Goal: Task Accomplishment & Management: Manage account settings

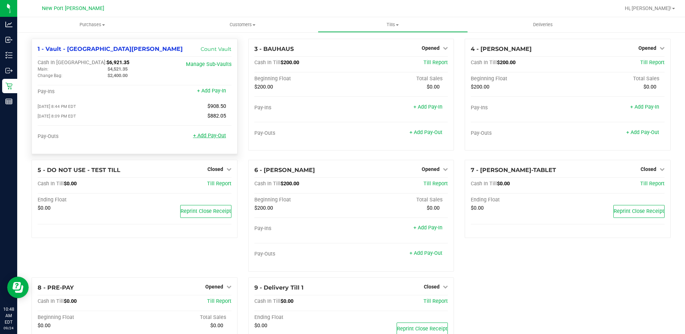
click at [197, 139] on link "+ Add Pay-Out" at bounding box center [209, 136] width 33 height 6
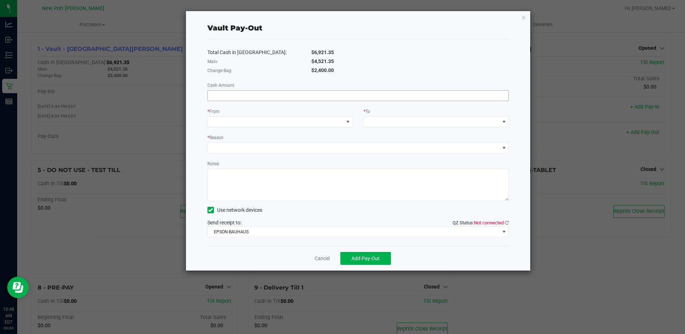
click at [307, 97] on input at bounding box center [358, 96] width 301 height 10
type input "$700.00"
click at [348, 121] on span at bounding box center [348, 122] width 6 height 6
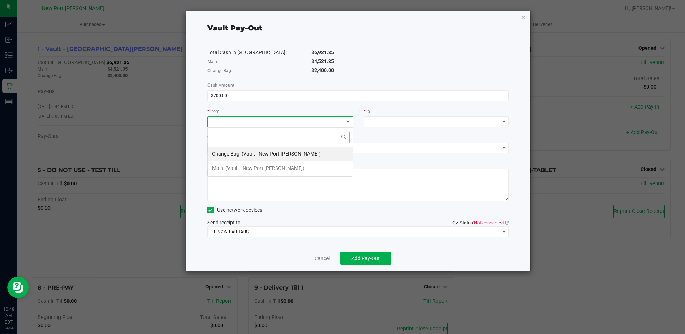
scroll to position [11, 145]
click at [257, 151] on span "(Vault - New Port [PERSON_NAME])" at bounding box center [280, 154] width 79 height 6
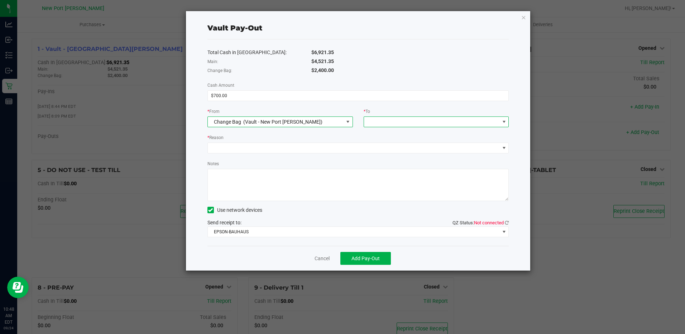
click at [505, 123] on span at bounding box center [504, 122] width 6 height 6
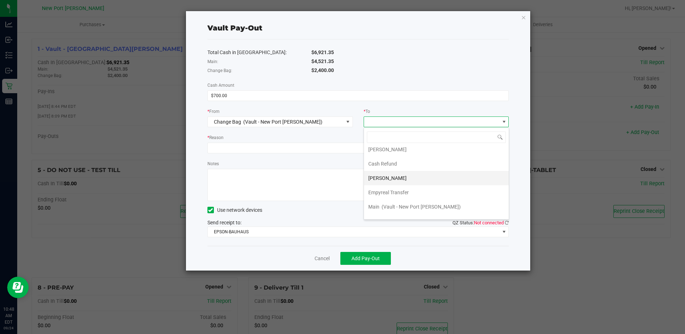
scroll to position [29, 0]
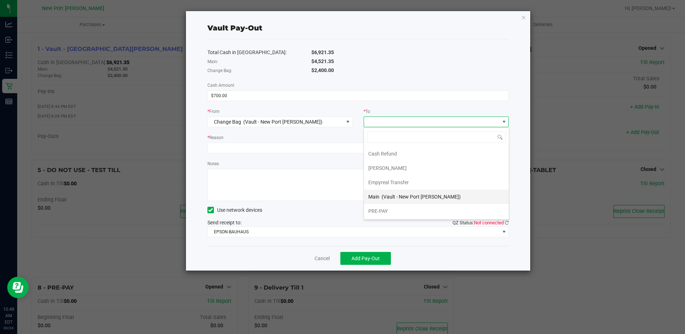
click at [402, 197] on span "(Vault - New Port [PERSON_NAME])" at bounding box center [421, 197] width 79 height 6
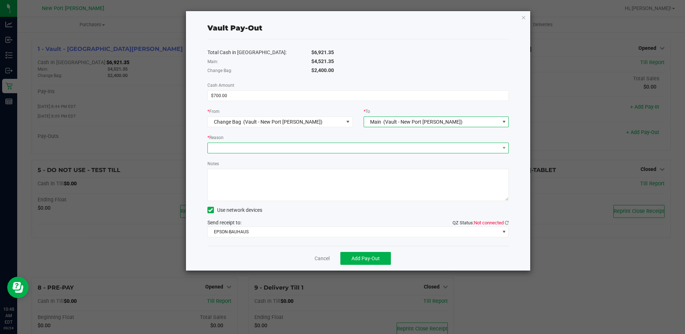
click at [262, 148] on span at bounding box center [354, 148] width 292 height 10
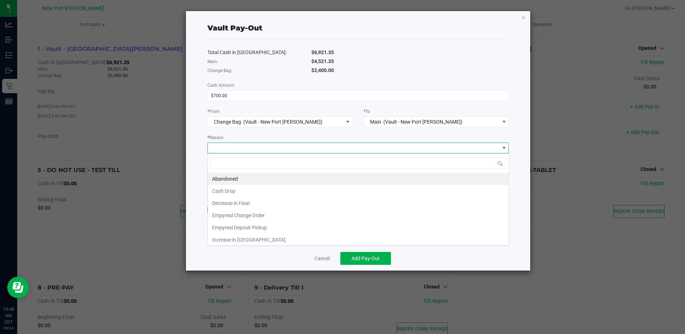
scroll to position [11, 301]
click at [250, 216] on li "Empyreal Change Order" at bounding box center [358, 215] width 301 height 12
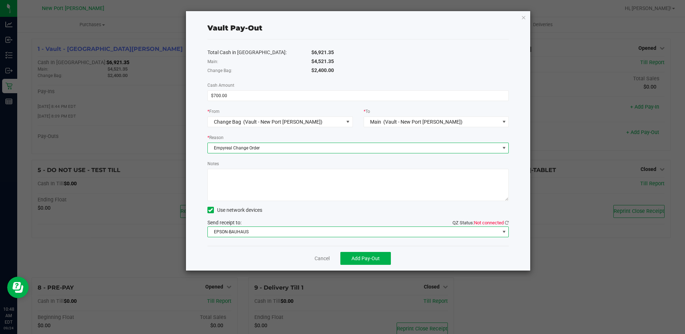
click at [504, 232] on span at bounding box center [504, 232] width 6 height 6
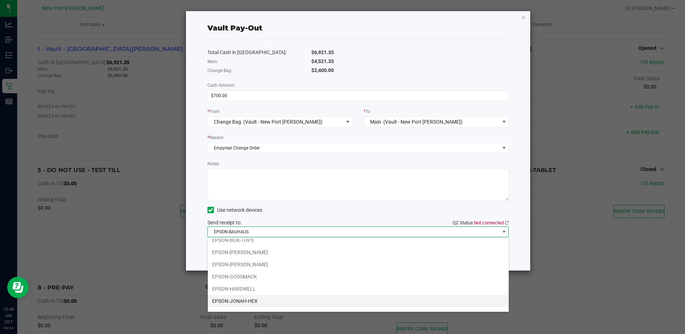
scroll to position [26, 0]
click at [265, 303] on li "EPSON-LED-ZEPPLIN" at bounding box center [358, 304] width 301 height 12
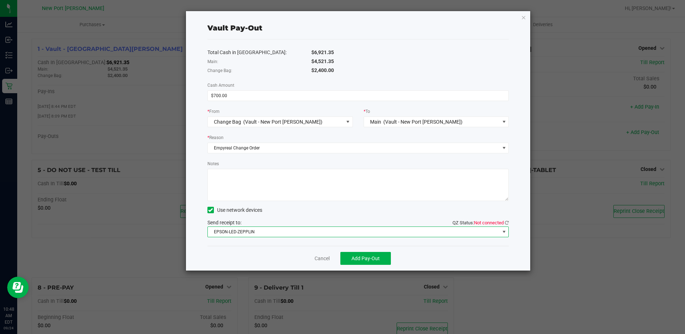
click at [505, 220] on qz-status "QZ Status: Not connected" at bounding box center [481, 223] width 56 height 6
click at [507, 221] on icon at bounding box center [507, 222] width 4 height 5
click at [262, 183] on textarea "Notes" at bounding box center [358, 185] width 302 height 32
type textarea "SL"
click at [369, 256] on span "Add Pay-Out" at bounding box center [365, 258] width 28 height 6
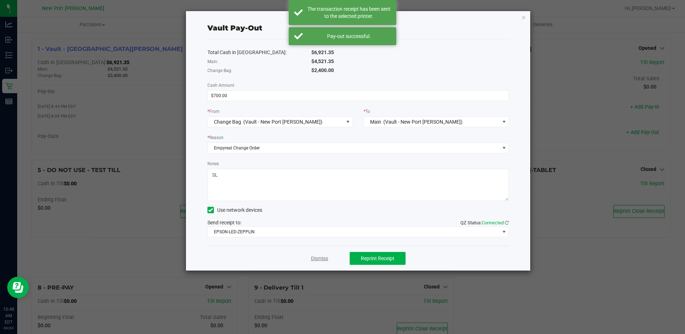
click at [317, 258] on link "Dismiss" at bounding box center [319, 259] width 17 height 8
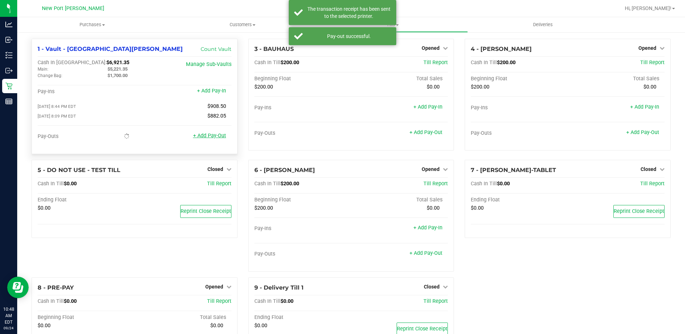
click at [214, 139] on link "+ Add Pay-Out" at bounding box center [209, 136] width 33 height 6
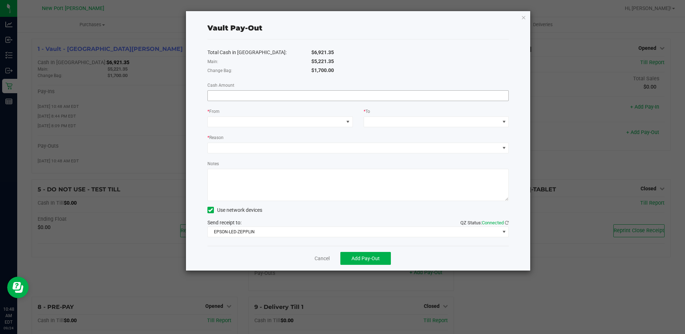
click at [240, 96] on input at bounding box center [358, 96] width 301 height 10
type input "$700.00"
click at [348, 121] on span at bounding box center [348, 122] width 6 height 6
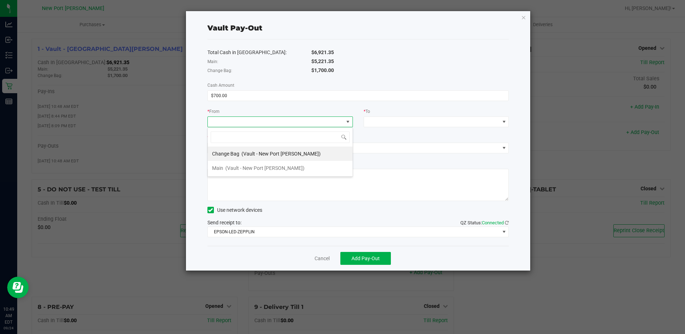
scroll to position [11, 145]
click at [253, 168] on span "(Vault - New Port [PERSON_NAME])" at bounding box center [264, 168] width 79 height 6
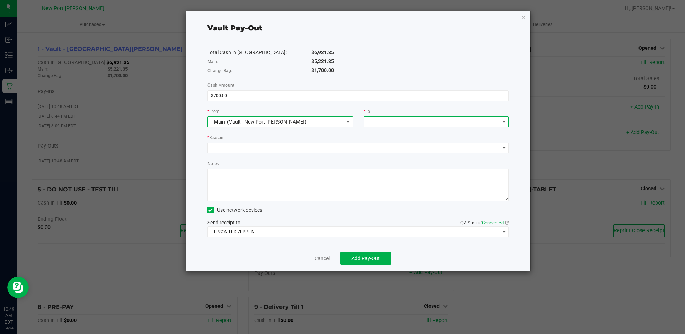
click at [504, 122] on span at bounding box center [504, 122] width 6 height 6
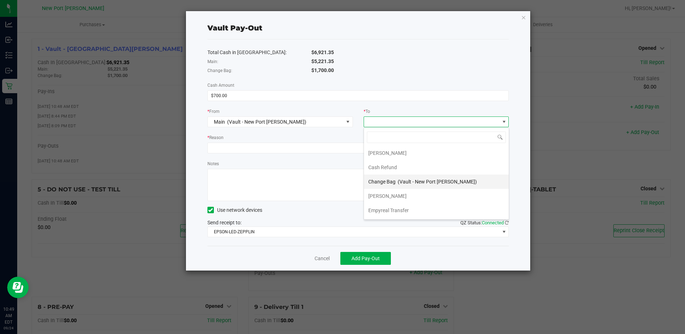
scroll to position [29, 0]
click at [388, 196] on span "Empyreal Transfer" at bounding box center [388, 197] width 40 height 6
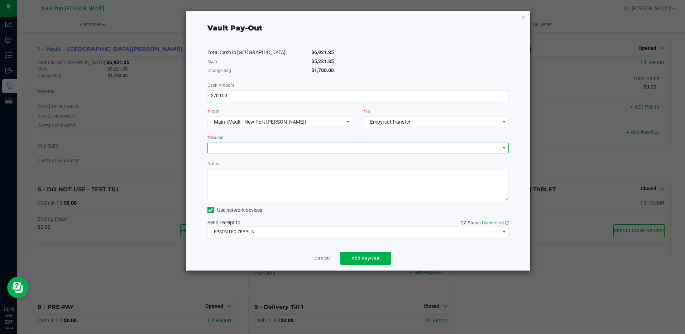
click at [378, 152] on span at bounding box center [354, 148] width 292 height 10
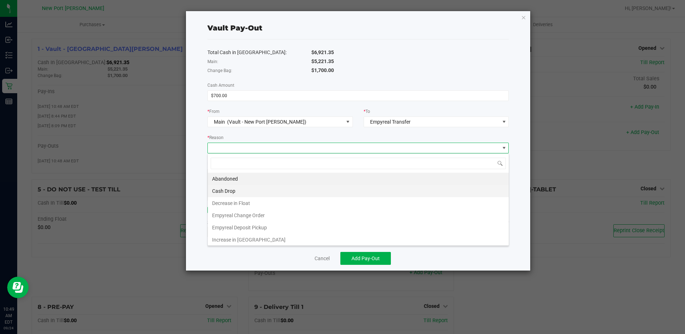
scroll to position [11, 301]
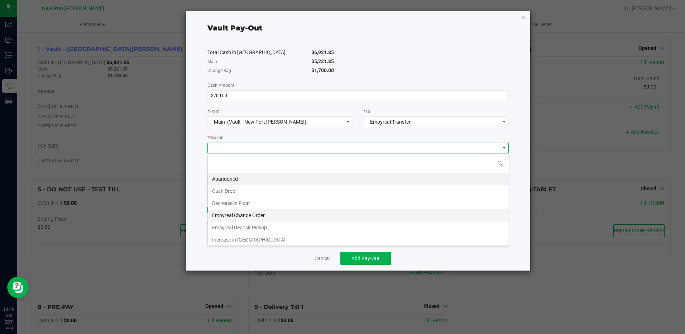
click at [238, 213] on li "Empyreal Change Order" at bounding box center [358, 215] width 301 height 12
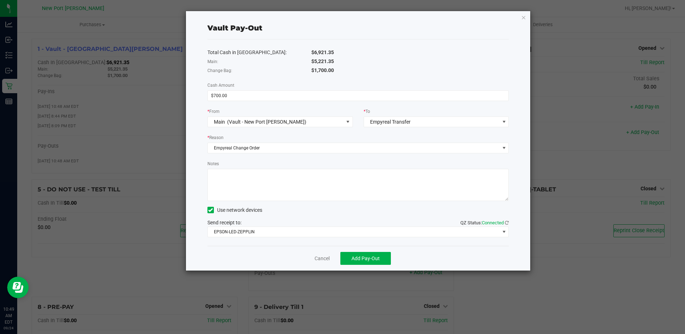
drag, startPoint x: 233, startPoint y: 189, endPoint x: 234, endPoint y: 185, distance: 4.4
click at [233, 188] on textarea "Notes" at bounding box center [358, 185] width 302 height 32
type textarea "SL"
click at [358, 258] on span "Add Pay-Out" at bounding box center [365, 258] width 28 height 6
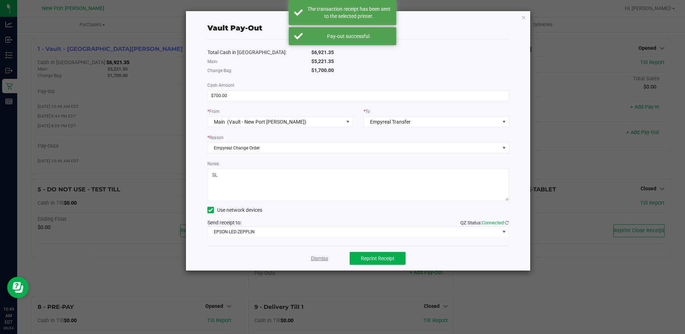
click at [320, 255] on link "Dismiss" at bounding box center [319, 259] width 17 height 8
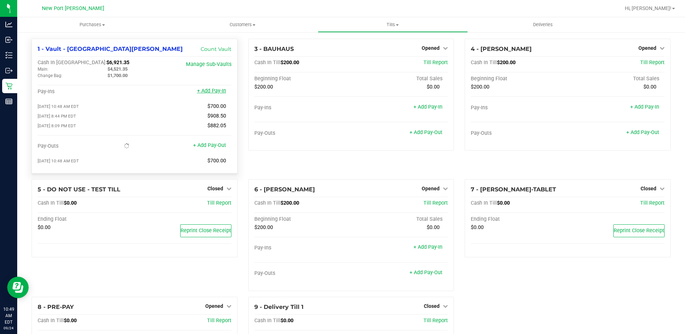
click at [210, 92] on link "+ Add Pay-In" at bounding box center [211, 91] width 29 height 6
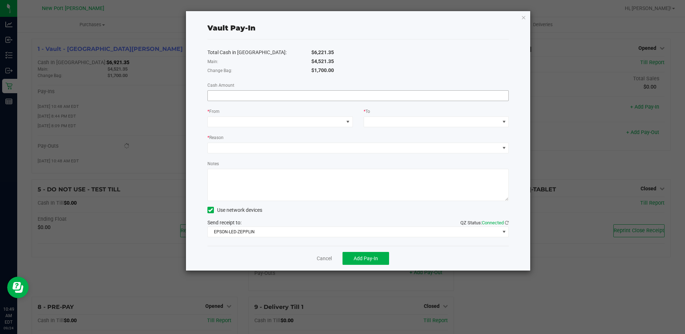
click at [284, 94] on input at bounding box center [358, 96] width 301 height 10
type input "$700.00"
click at [347, 121] on span at bounding box center [348, 122] width 6 height 6
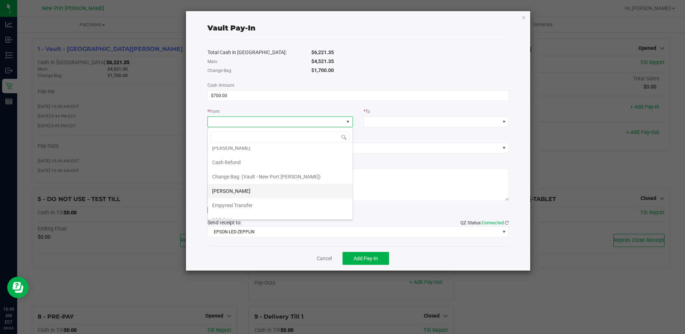
scroll to position [29, 0]
click at [236, 197] on span "Empyreal Transfer" at bounding box center [232, 197] width 40 height 6
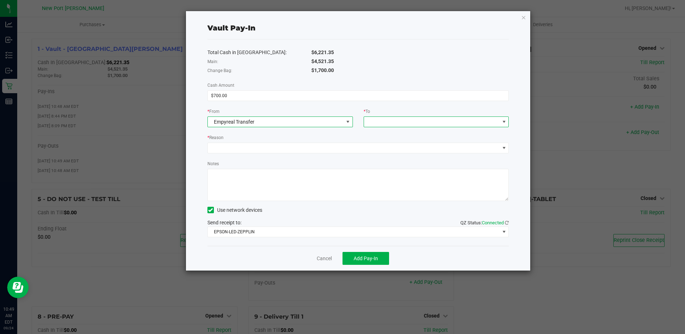
click at [503, 121] on span at bounding box center [504, 122] width 6 height 6
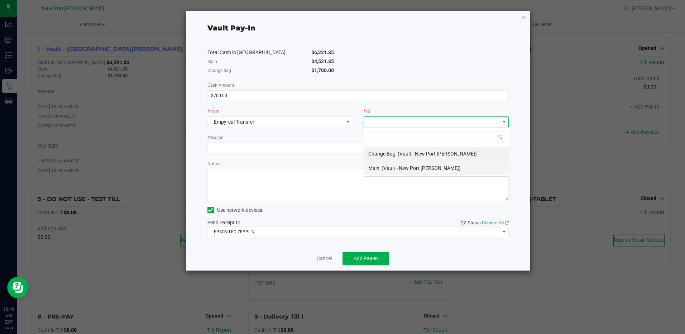
scroll to position [11, 145]
click at [401, 151] on span "(Vault - New Port [PERSON_NAME])" at bounding box center [437, 154] width 79 height 6
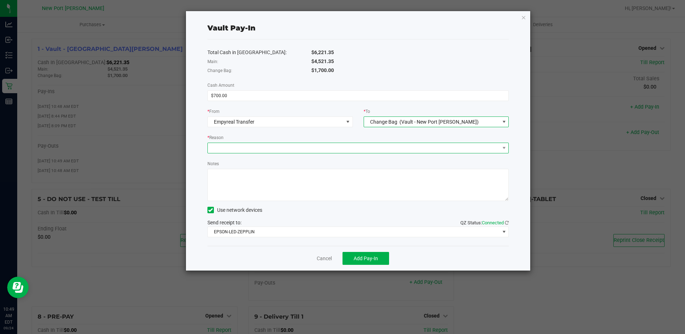
click at [307, 150] on span at bounding box center [354, 148] width 292 height 10
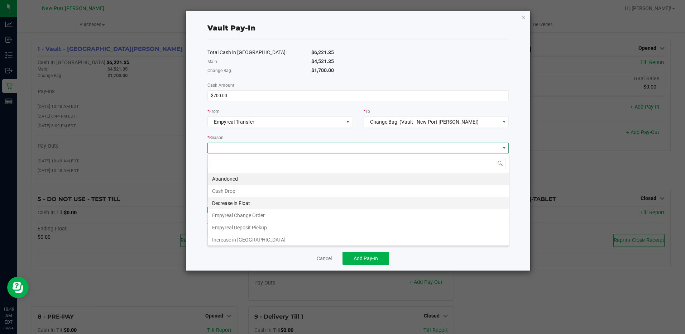
scroll to position [11, 301]
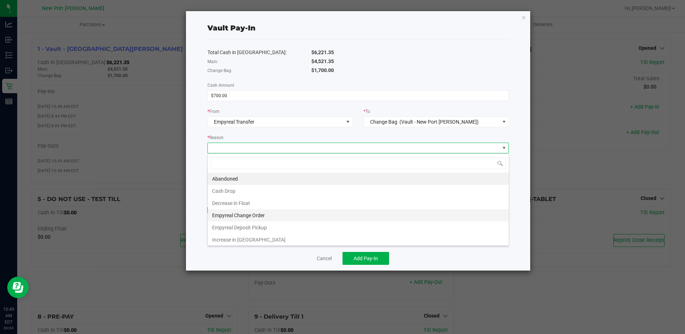
click at [249, 214] on li "Empyreal Change Order" at bounding box center [358, 215] width 301 height 12
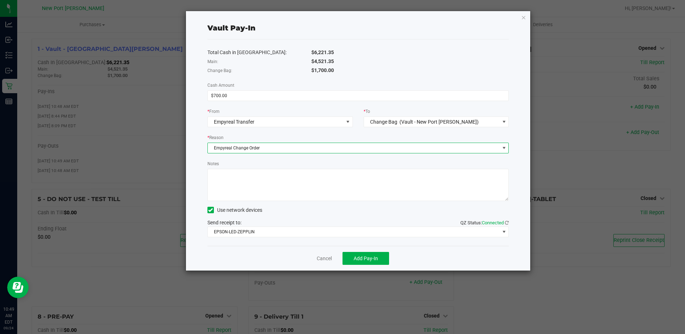
click at [244, 187] on textarea "Notes" at bounding box center [358, 185] width 302 height 32
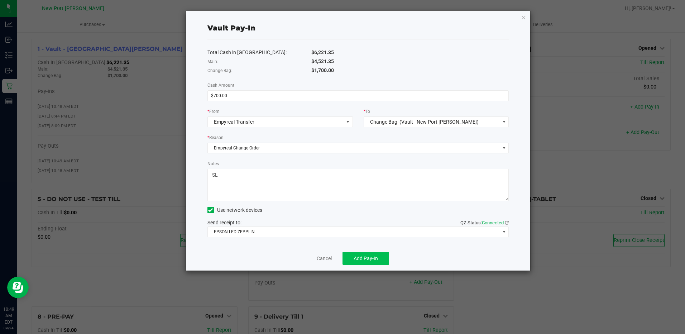
type textarea "SL"
click at [368, 257] on span "Add Pay-In" at bounding box center [366, 258] width 24 height 6
click at [322, 257] on link "Dismiss" at bounding box center [319, 259] width 17 height 8
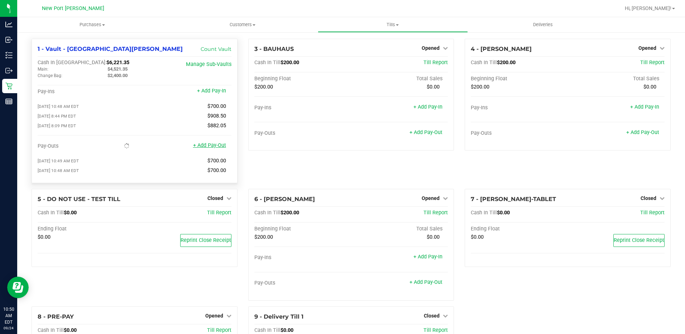
click at [216, 147] on link "+ Add Pay-Out" at bounding box center [209, 145] width 33 height 6
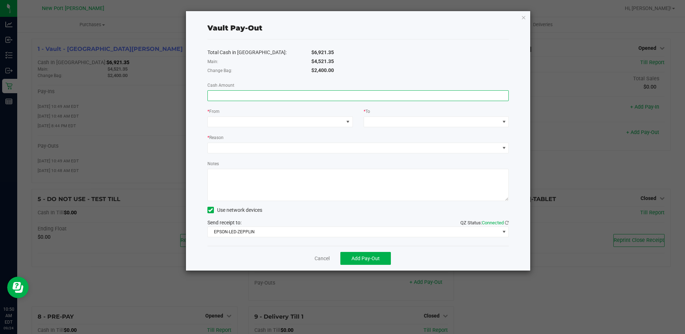
click at [299, 97] on input at bounding box center [358, 96] width 301 height 10
type input "$4,521.35"
click at [349, 124] on span at bounding box center [348, 122] width 6 height 6
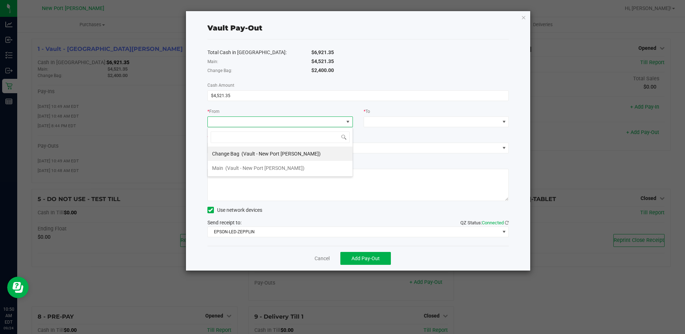
scroll to position [11, 145]
click at [251, 166] on span "(Vault - New Port [PERSON_NAME])" at bounding box center [264, 168] width 79 height 6
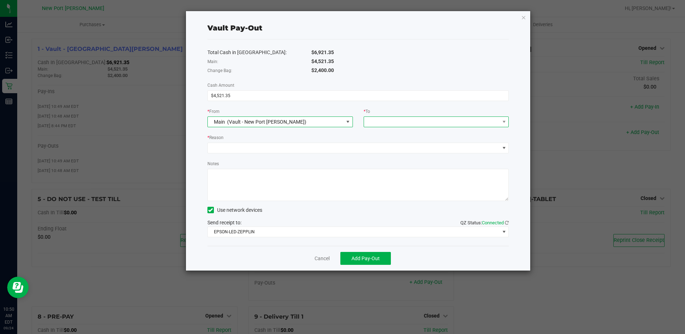
click at [477, 122] on span at bounding box center [432, 122] width 136 height 10
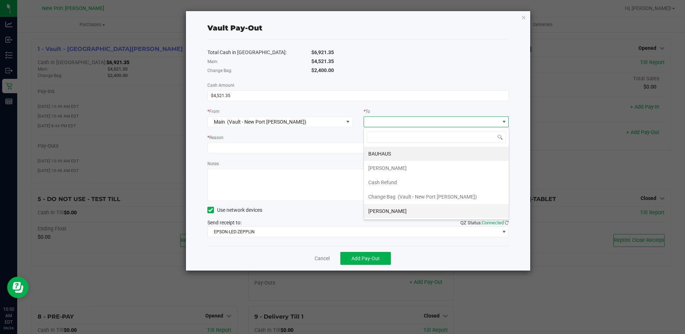
scroll to position [29, 0]
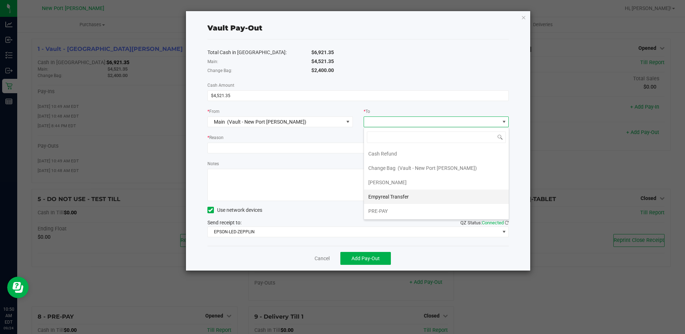
click at [394, 197] on span "Empyreal Transfer" at bounding box center [388, 197] width 40 height 6
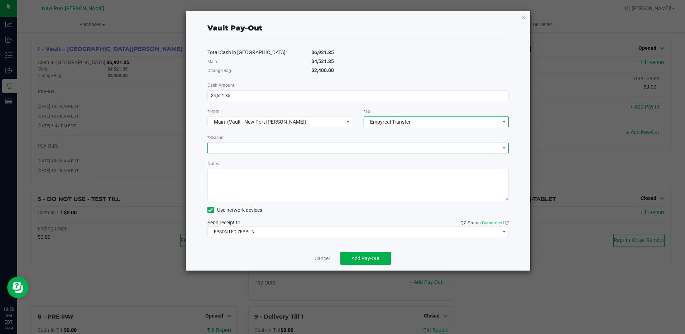
click at [240, 147] on span at bounding box center [354, 148] width 292 height 10
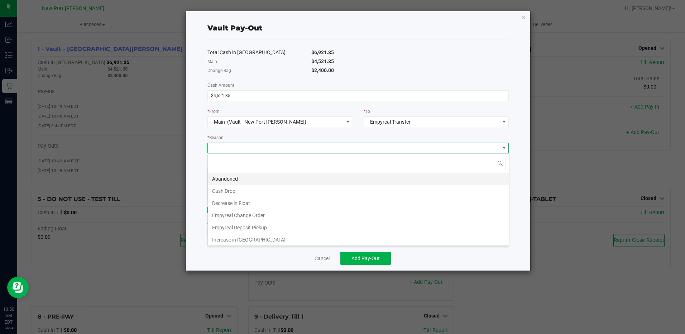
scroll to position [11, 301]
click at [246, 228] on li "Empyreal Deposit Pickup" at bounding box center [358, 227] width 301 height 12
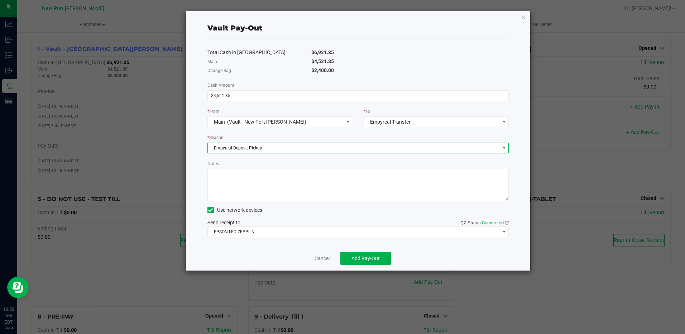
click at [242, 180] on textarea "Notes" at bounding box center [358, 185] width 302 height 32
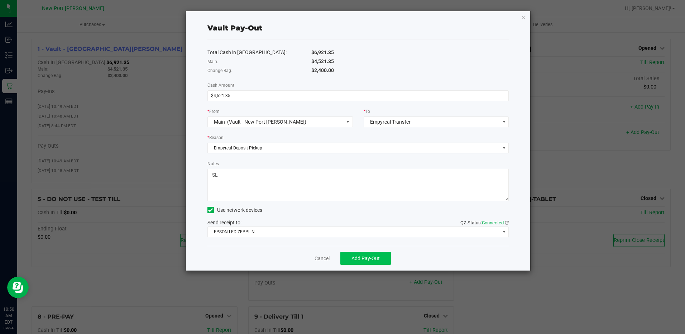
type textarea "SL"
click at [359, 259] on span "Add Pay-Out" at bounding box center [365, 258] width 28 height 6
click at [324, 259] on link "Dismiss" at bounding box center [319, 259] width 17 height 8
